Goal: Task Accomplishment & Management: Use online tool/utility

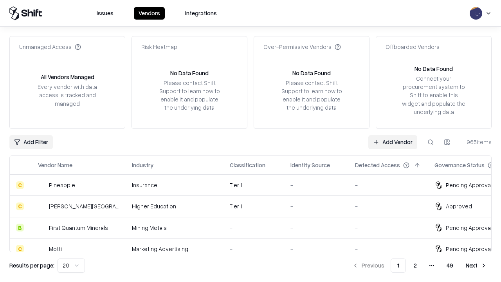
click at [392, 142] on link "Add Vendor" at bounding box center [392, 142] width 49 height 14
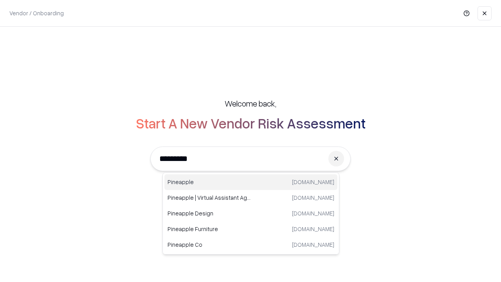
click at [251, 182] on div "Pineapple [DOMAIN_NAME]" at bounding box center [250, 182] width 173 height 16
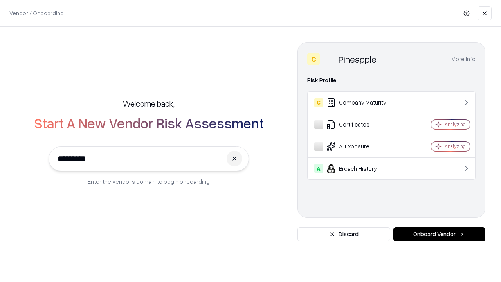
type input "*********"
click at [439, 234] on button "Onboard Vendor" at bounding box center [439, 234] width 92 height 14
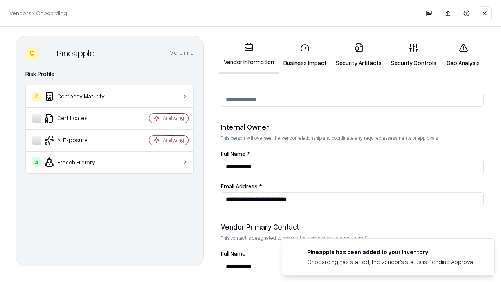
scroll to position [405, 0]
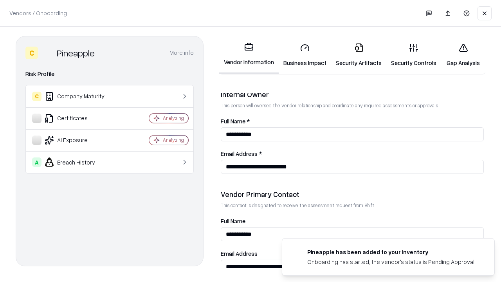
click at [305, 55] on link "Business Impact" at bounding box center [305, 55] width 52 height 36
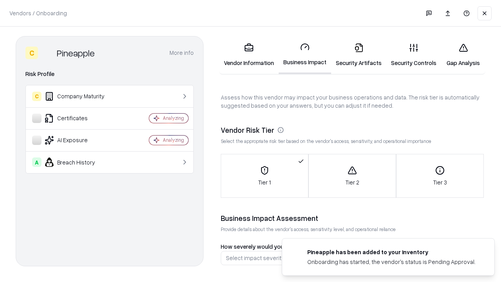
click at [358, 55] on link "Security Artifacts" at bounding box center [358, 55] width 55 height 36
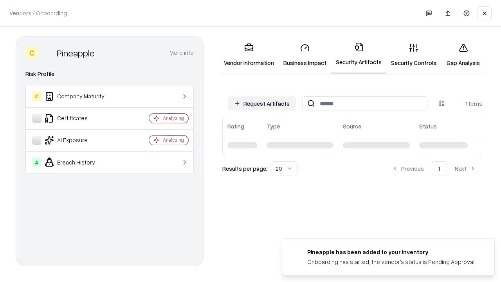
click at [262, 103] on button "Request Artifacts" at bounding box center [262, 103] width 68 height 14
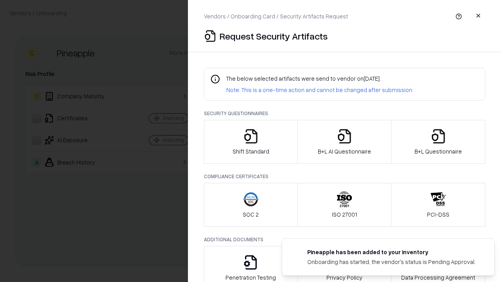
click at [250, 142] on icon "button" at bounding box center [251, 136] width 16 height 16
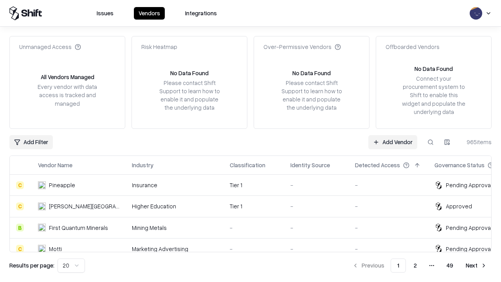
click at [392, 142] on link "Add Vendor" at bounding box center [392, 142] width 49 height 14
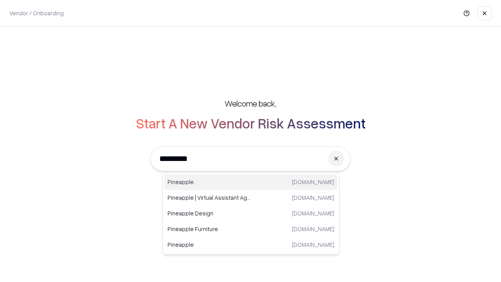
click at [251, 182] on div "Pineapple [DOMAIN_NAME]" at bounding box center [250, 182] width 173 height 16
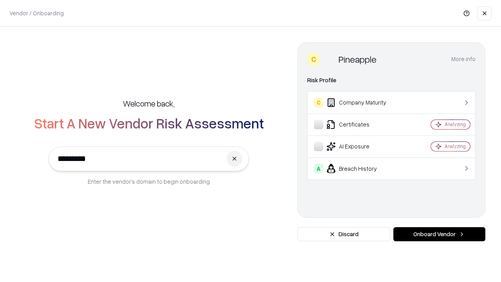
type input "*********"
click at [439, 234] on button "Onboard Vendor" at bounding box center [439, 234] width 92 height 14
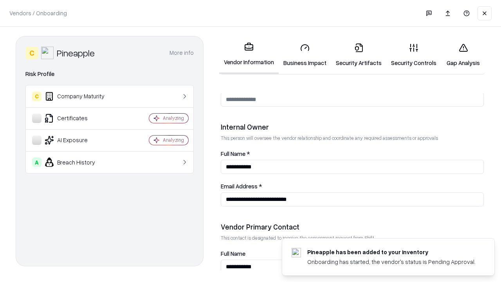
scroll to position [405, 0]
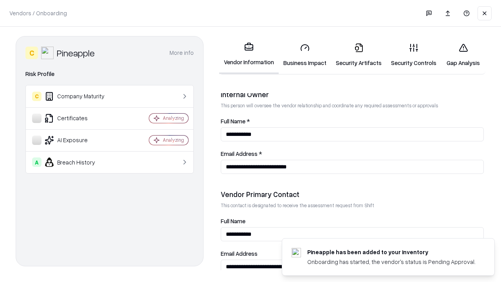
click at [463, 55] on link "Gap Analysis" at bounding box center [463, 55] width 44 height 36
